Goal: Transaction & Acquisition: Purchase product/service

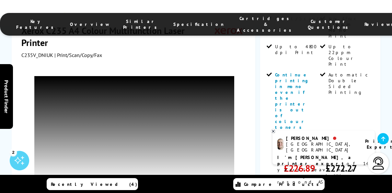
scroll to position [197, 0]
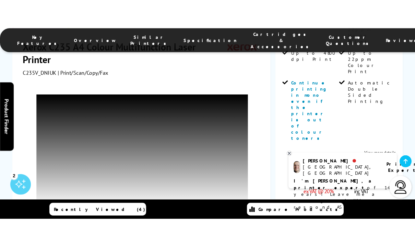
scroll to position [207, 0]
